Goal: Find specific page/section: Find specific page/section

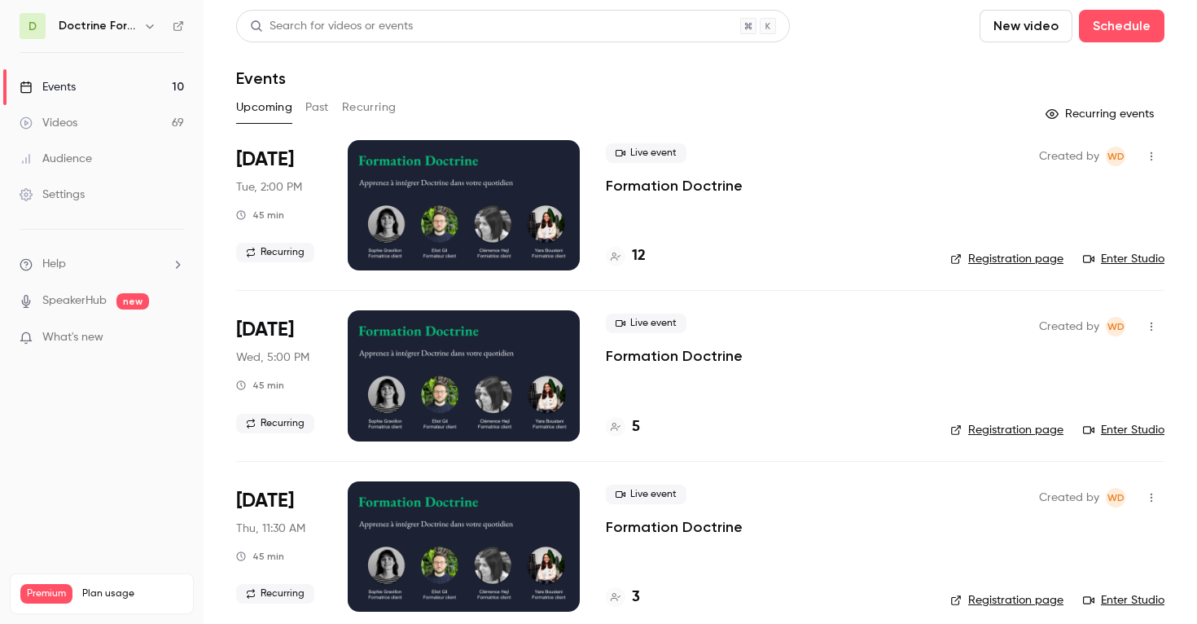
click at [111, 22] on h6 "Doctrine Formation Corporate" at bounding box center [98, 26] width 78 height 16
click at [142, 24] on button "button" at bounding box center [150, 26] width 20 height 20
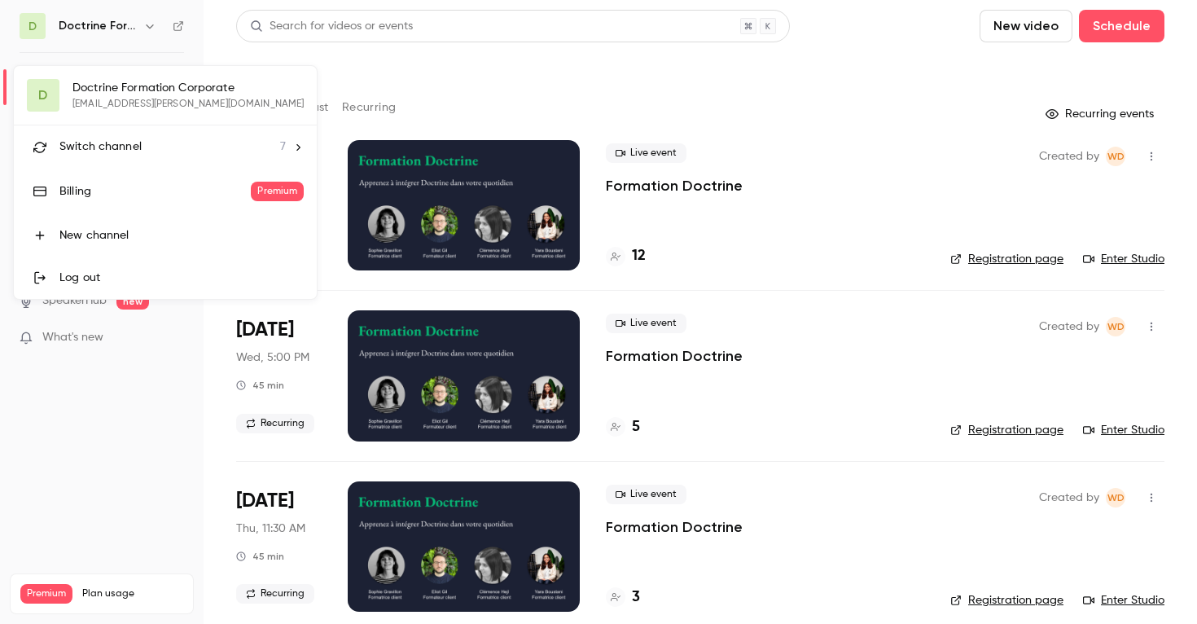
click at [171, 97] on div "D Doctrine Formation Corporate [EMAIL_ADDRESS][PERSON_NAME][DOMAIN_NAME] Switch…" at bounding box center [165, 182] width 303 height 233
click at [210, 138] on div "Switch channel 7" at bounding box center [172, 146] width 226 height 17
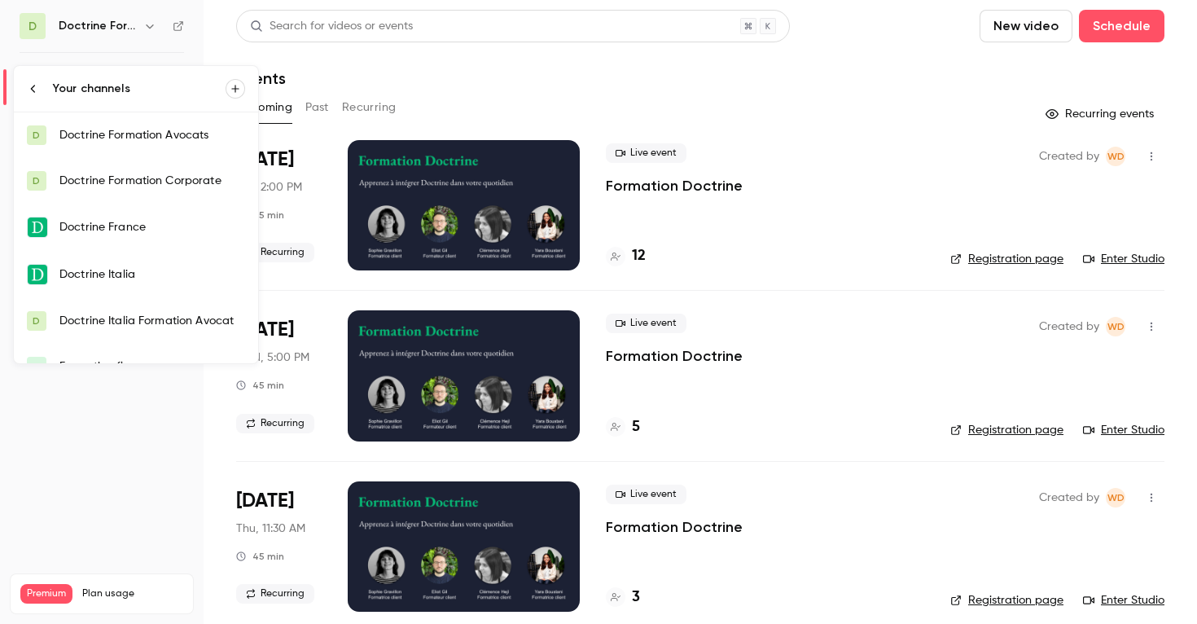
click at [166, 134] on div "Doctrine Formation Avocats" at bounding box center [152, 135] width 186 height 16
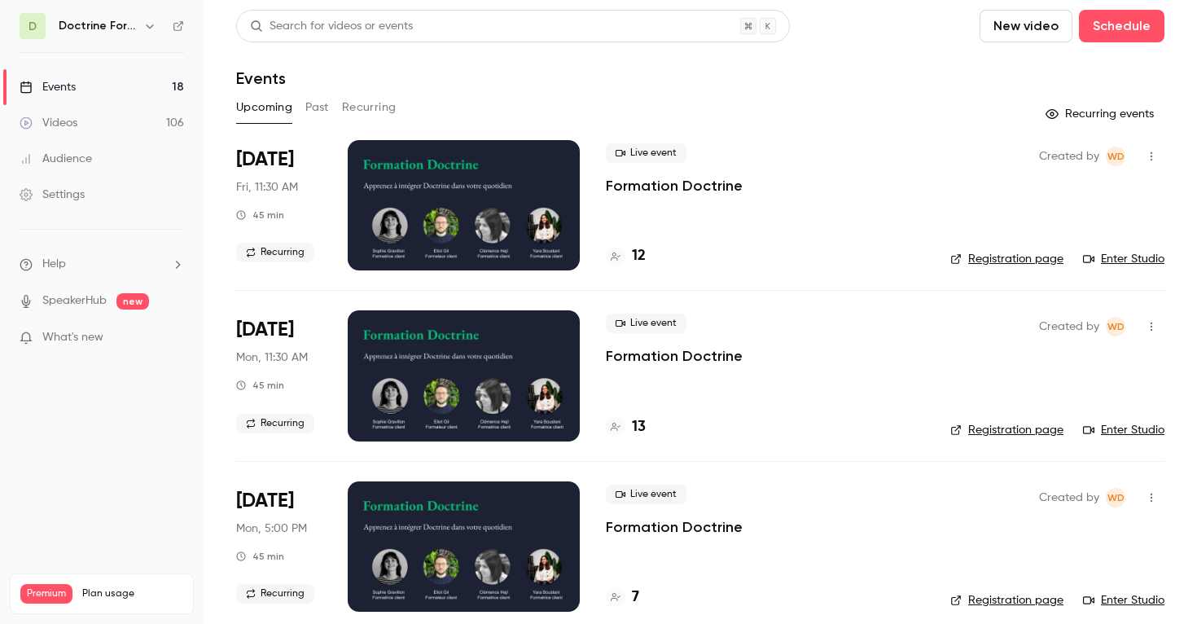
click at [366, 104] on button "Recurring" at bounding box center [369, 107] width 55 height 26
